Goal: Task Accomplishment & Management: Use online tool/utility

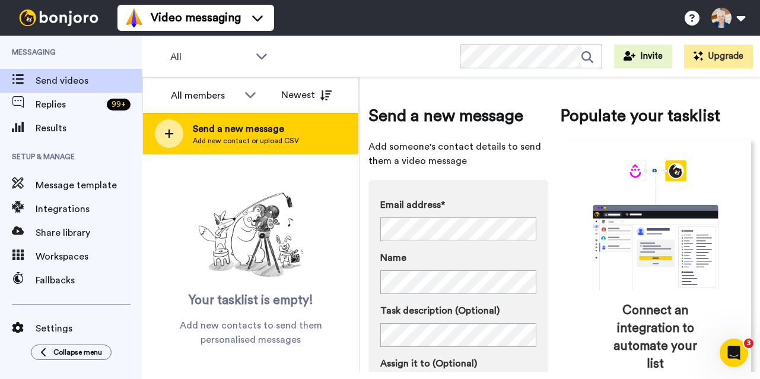
click at [176, 135] on div at bounding box center [169, 133] width 28 height 28
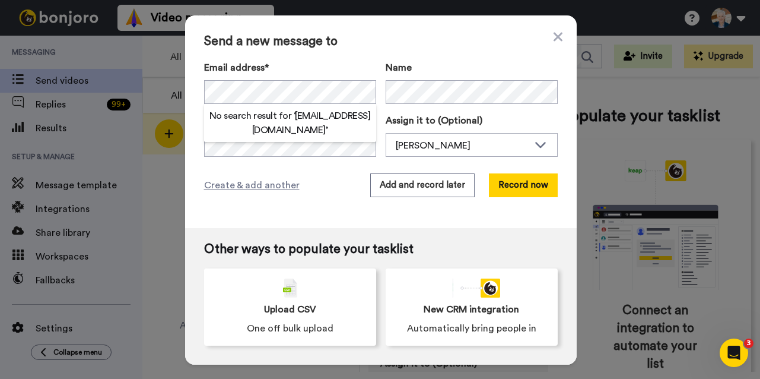
click at [419, 49] on div "Send a new message to Email address* No search result for ‘ [EMAIL_ADDRESS][DOM…" at bounding box center [381, 121] width 392 height 212
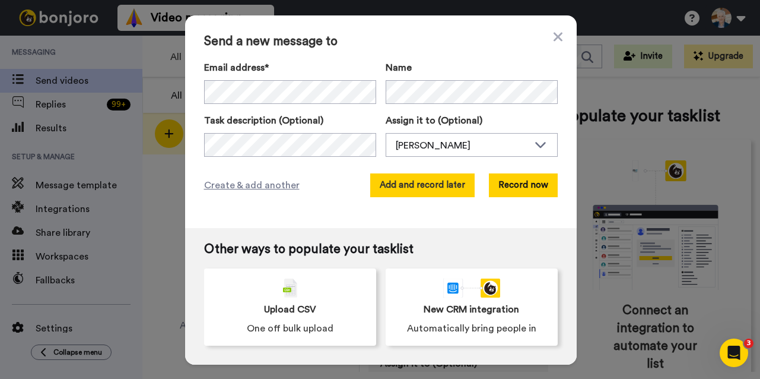
click at [423, 183] on button "Add and record later" at bounding box center [422, 185] width 104 height 24
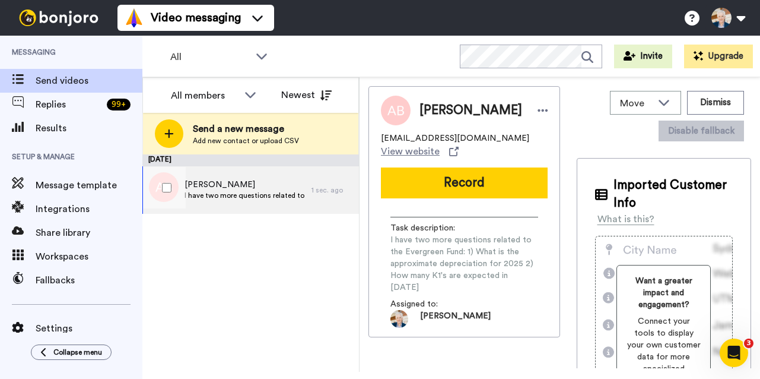
click at [248, 185] on span "[PERSON_NAME]" at bounding box center [245, 185] width 121 height 12
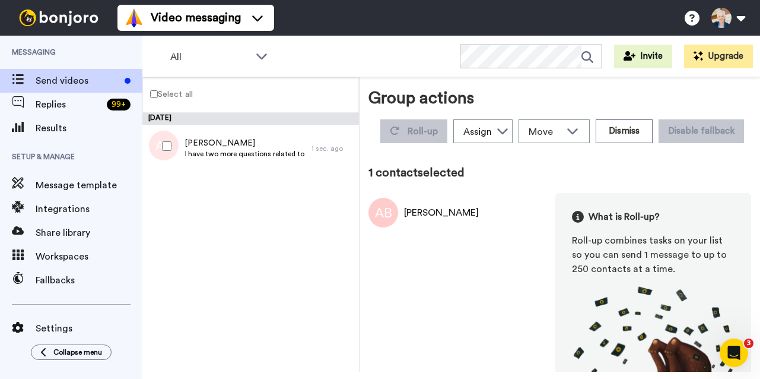
click at [431, 214] on div "[PERSON_NAME]" at bounding box center [441, 212] width 75 height 14
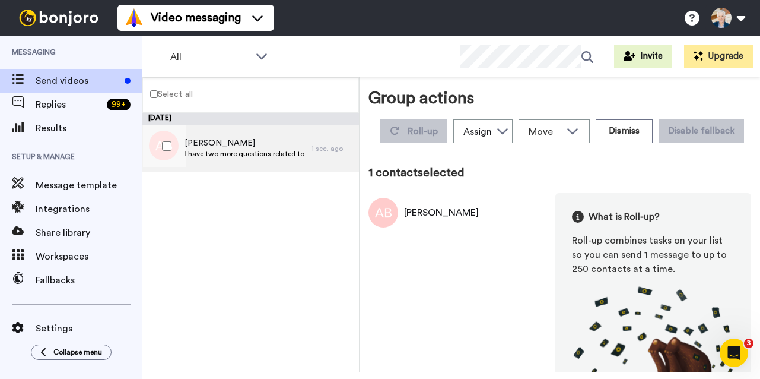
click at [249, 148] on span "[PERSON_NAME]" at bounding box center [245, 143] width 121 height 12
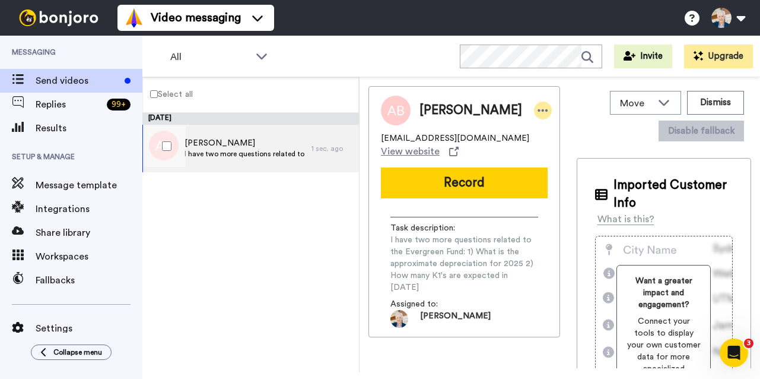
click at [538, 108] on icon at bounding box center [543, 110] width 11 height 12
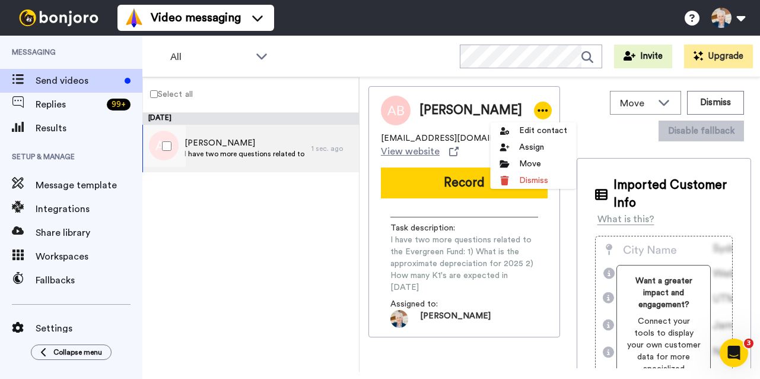
click at [342, 265] on div "[DATE] [PERSON_NAME] I have two more questions related to the Evergreen Fund: 1…" at bounding box center [250, 242] width 217 height 259
